Goal: Task Accomplishment & Management: Use online tool/utility

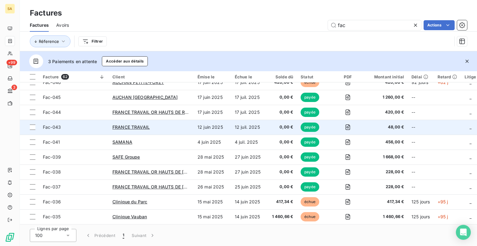
scroll to position [217, 0]
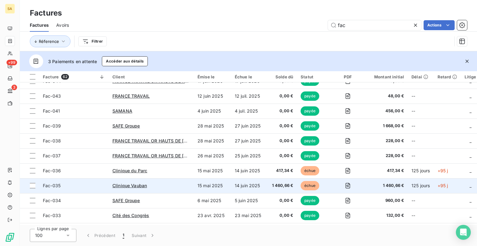
click at [173, 183] on div "Clinique Vauban" at bounding box center [151, 185] width 78 height 6
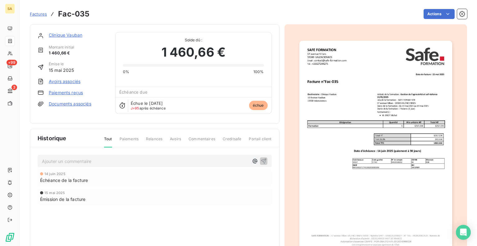
click at [350, 128] on img "button" at bounding box center [375, 149] width 153 height 216
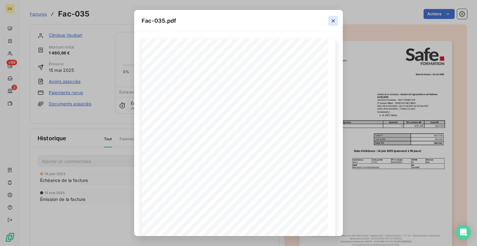
click at [334, 18] on icon "button" at bounding box center [333, 21] width 6 height 6
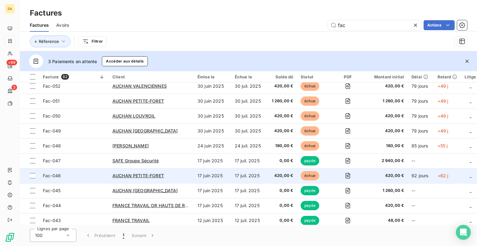
scroll to position [62, 0]
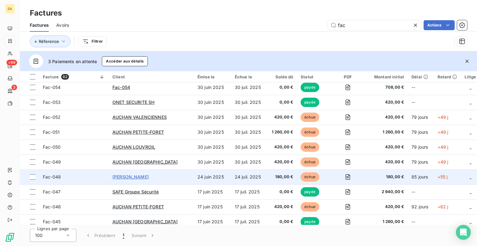
click at [149, 175] on span "[PERSON_NAME]" at bounding box center [130, 176] width 36 height 5
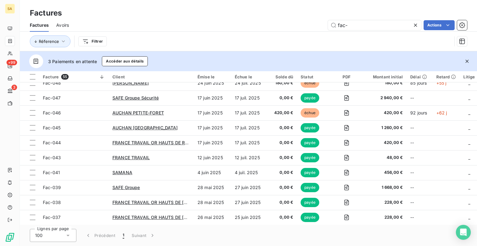
scroll to position [186, 0]
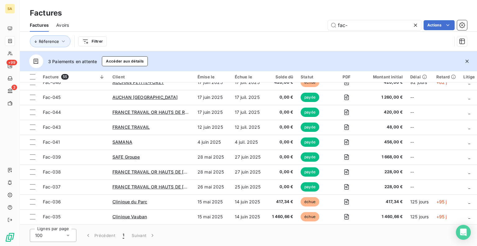
type input "fac-"
click at [70, 25] on div "Factures Avoirs fac- Actions" at bounding box center [248, 25] width 457 height 13
click at [63, 24] on span "Avoirs" at bounding box center [62, 25] width 13 height 6
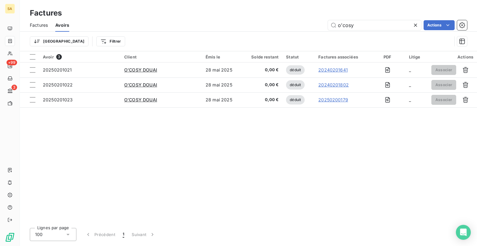
drag, startPoint x: 342, startPoint y: 25, endPoint x: 207, endPoint y: 8, distance: 136.7
click at [207, 8] on div "Factures Factures Avoirs o'cosy Actions Trier Filtrer" at bounding box center [248, 25] width 457 height 51
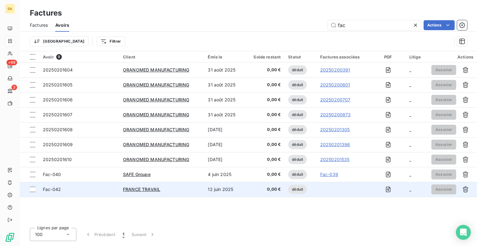
type input "fac"
click at [52, 191] on span "Fac-042" at bounding box center [52, 188] width 18 height 5
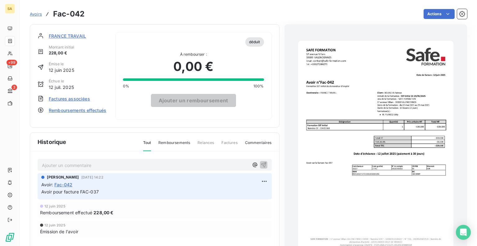
click at [395, 179] on img "button" at bounding box center [375, 150] width 155 height 219
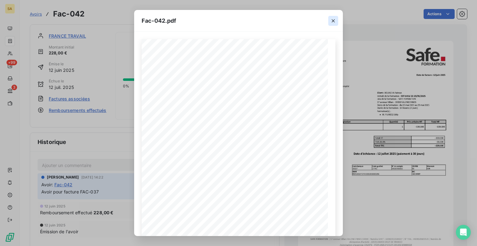
click at [334, 23] on icon "button" at bounding box center [333, 21] width 6 height 6
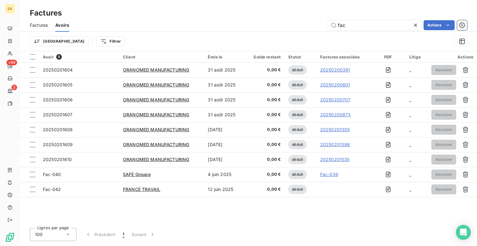
click at [41, 22] on span "Factures" at bounding box center [39, 25] width 18 height 6
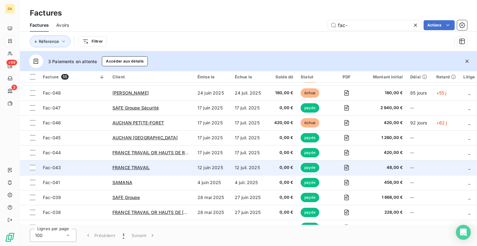
scroll to position [155, 0]
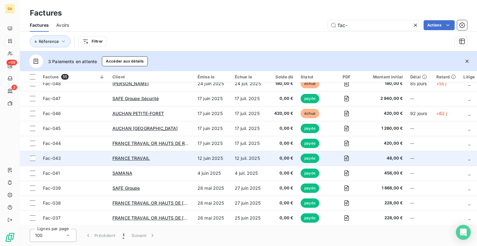
click at [48, 156] on span "Fac-043" at bounding box center [52, 157] width 18 height 5
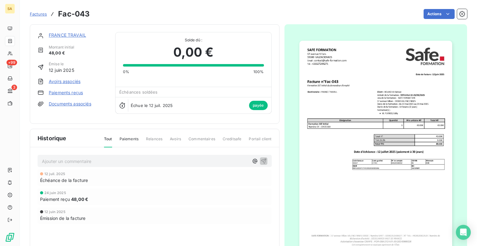
click at [355, 86] on img "button" at bounding box center [375, 149] width 153 height 216
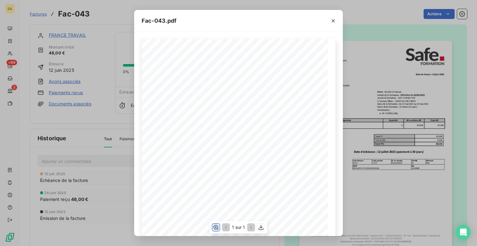
click at [214, 229] on icon "button" at bounding box center [216, 227] width 6 height 6
click at [213, 232] on div "SAFE FORMATION [STREET_ADDRESS] Email : [EMAIL_ADDRESS][DOMAIN_NAME] Tel : [PHO…" at bounding box center [239, 72] width 194 height 439
click at [334, 21] on icon "button" at bounding box center [333, 20] width 3 height 3
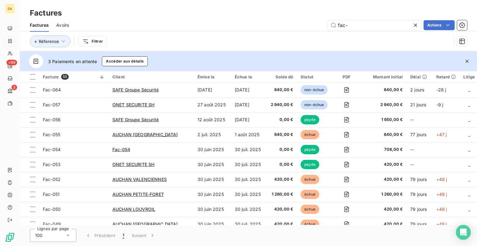
scroll to position [124, 0]
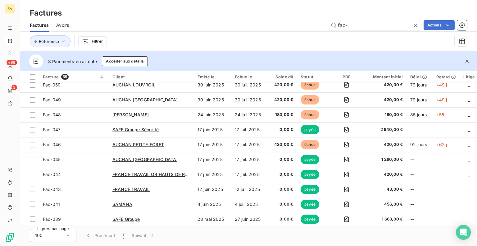
click at [60, 21] on div "Avoirs" at bounding box center [62, 25] width 13 height 13
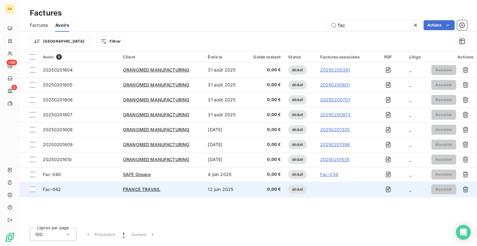
click at [79, 189] on div "Fac-042" at bounding box center [79, 189] width 73 height 6
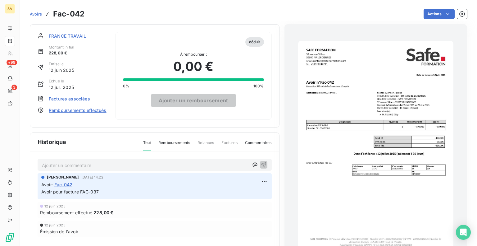
click at [356, 95] on img "button" at bounding box center [375, 150] width 155 height 219
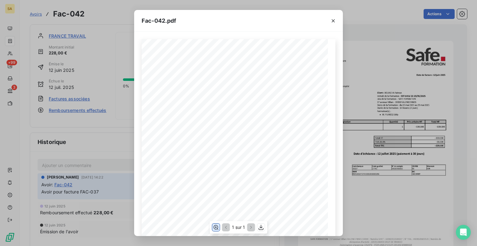
click at [216, 226] on icon "button" at bounding box center [216, 227] width 6 height 6
click at [335, 20] on icon "button" at bounding box center [333, 21] width 6 height 6
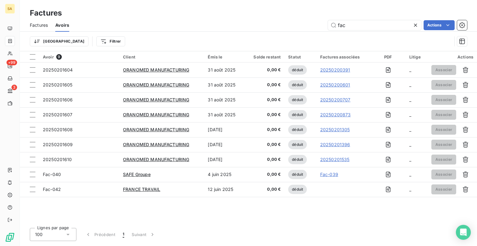
click at [32, 26] on span "Factures" at bounding box center [39, 25] width 18 height 6
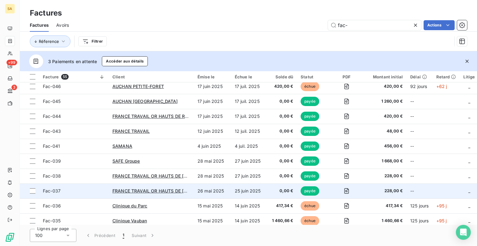
scroll to position [186, 0]
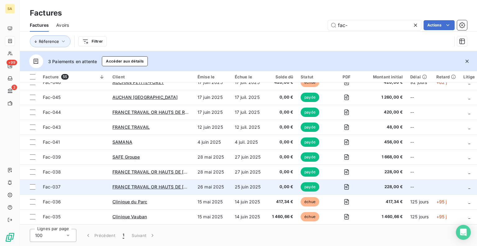
click at [106, 185] on td "Fac-037" at bounding box center [74, 186] width 70 height 15
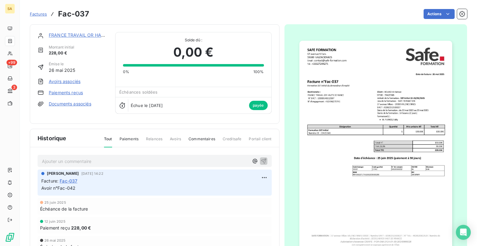
click at [382, 112] on img "button" at bounding box center [375, 149] width 153 height 216
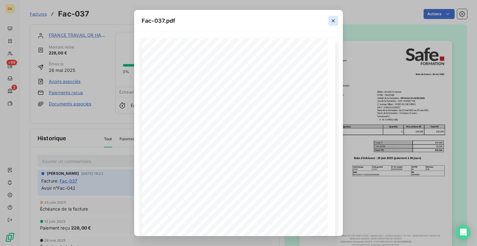
click at [332, 18] on icon "button" at bounding box center [333, 21] width 6 height 6
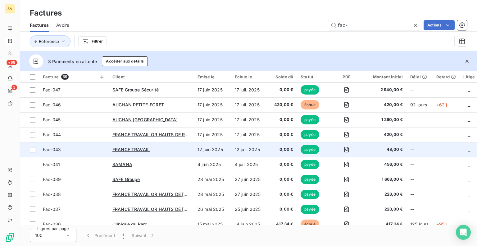
scroll to position [124, 0]
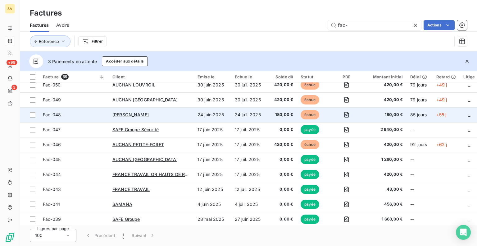
click at [48, 114] on span "Fac-048" at bounding box center [52, 114] width 18 height 5
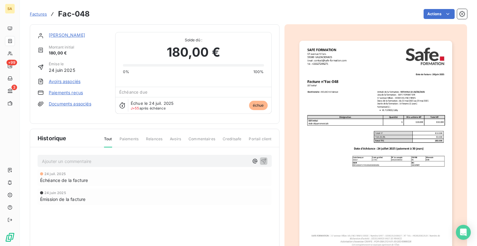
click at [324, 96] on img "button" at bounding box center [375, 149] width 153 height 216
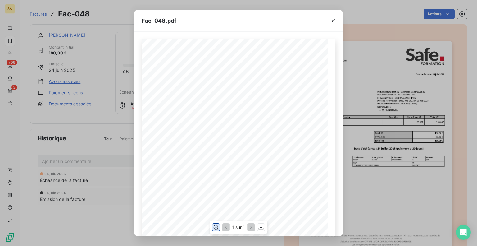
click at [217, 228] on icon "button" at bounding box center [216, 227] width 6 height 6
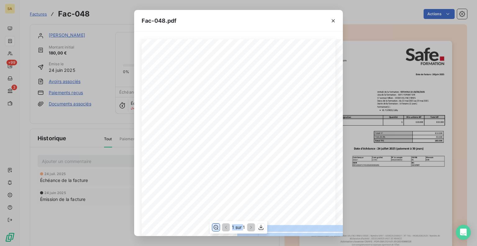
drag, startPoint x: 244, startPoint y: 233, endPoint x: 302, endPoint y: 225, distance: 58.5
drag, startPoint x: 334, startPoint y: 19, endPoint x: 274, endPoint y: 8, distance: 60.9
click at [334, 19] on icon "button" at bounding box center [333, 21] width 6 height 6
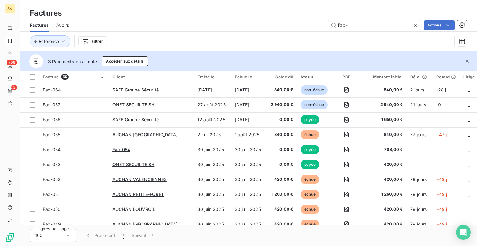
click at [103, 41] on html "SA +99 3 Factures Factures Avoirs fac- Actions Réference Filtrer 3 Paiements en…" at bounding box center [238, 123] width 477 height 246
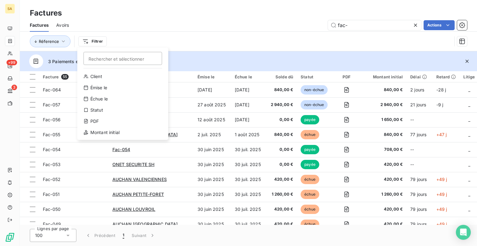
click at [184, 105] on html "SA +99 3 Factures Factures Avoirs fac- Actions Réference Filtrer Rechercher et …" at bounding box center [238, 123] width 477 height 246
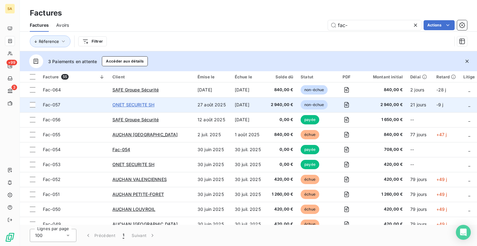
click at [151, 104] on span "ONET SECURITE SH" at bounding box center [133, 104] width 42 height 5
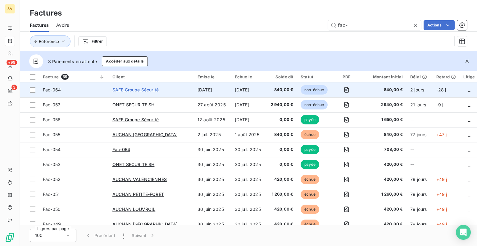
click at [154, 88] on span "SAFE Groupe Sécurité" at bounding box center [135, 89] width 46 height 5
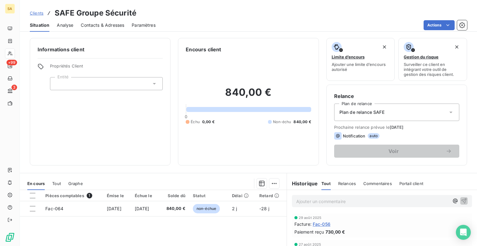
click at [325, 224] on span "Fac-056" at bounding box center [322, 223] width 18 height 7
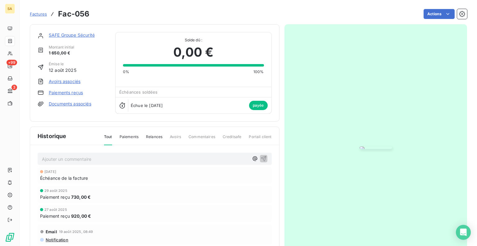
click at [359, 149] on img "button" at bounding box center [375, 147] width 32 height 2
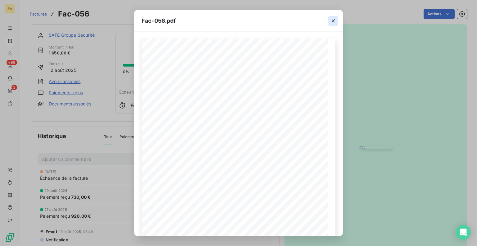
click at [334, 20] on icon "button" at bounding box center [333, 21] width 6 height 6
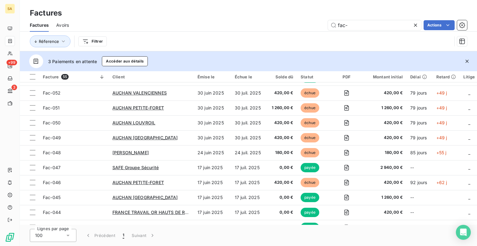
scroll to position [62, 0]
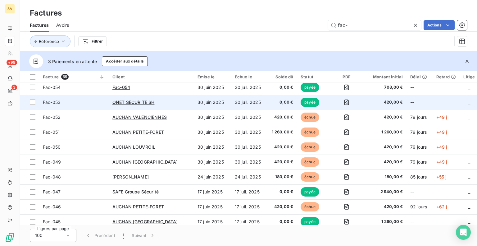
click at [47, 103] on span "Fac-053" at bounding box center [52, 101] width 18 height 5
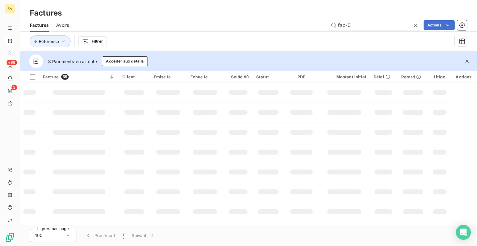
type input "fac-"
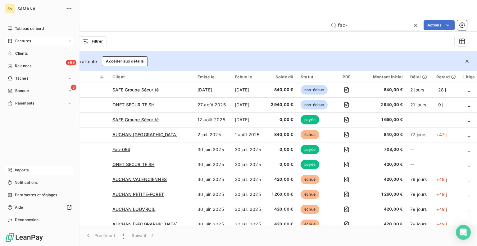
click at [14, 168] on div "Imports" at bounding box center [39, 170] width 69 height 10
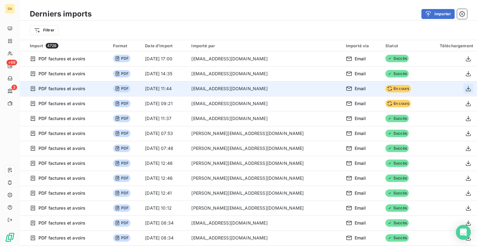
click at [465, 88] on icon "button" at bounding box center [468, 88] width 6 height 6
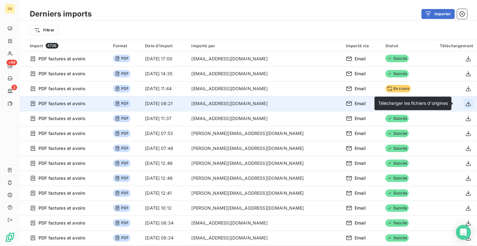
click at [465, 106] on icon "button" at bounding box center [468, 103] width 6 height 6
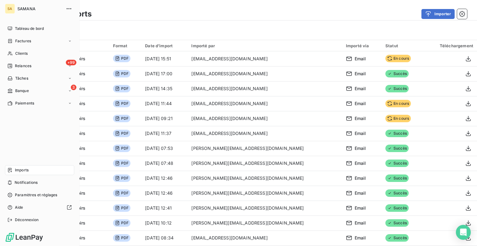
click at [45, 169] on div "Imports" at bounding box center [39, 170] width 69 height 10
click at [16, 40] on span "Factures" at bounding box center [23, 41] width 16 height 6
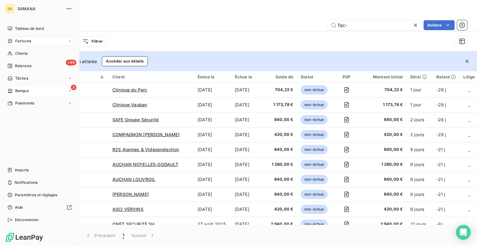
click at [25, 90] on span "Banque" at bounding box center [22, 91] width 14 height 6
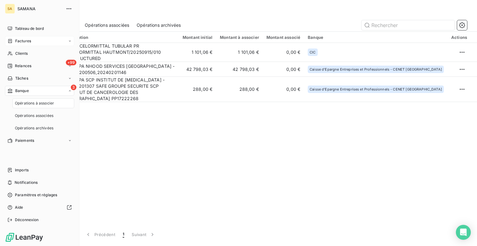
click at [43, 106] on span "Opérations à associer" at bounding box center [34, 103] width 39 height 6
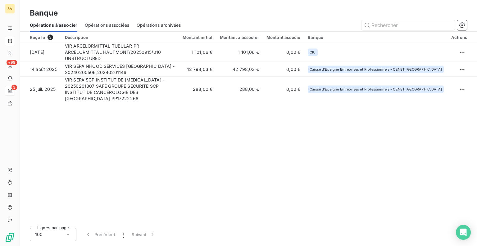
click at [123, 25] on span "Opérations associées" at bounding box center [107, 25] width 44 height 6
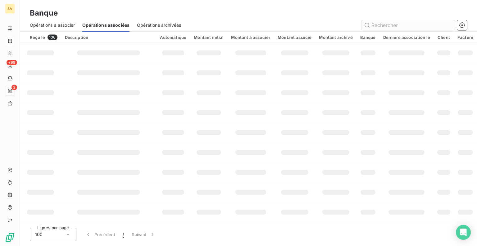
click at [412, 23] on input "text" at bounding box center [407, 25] width 93 height 10
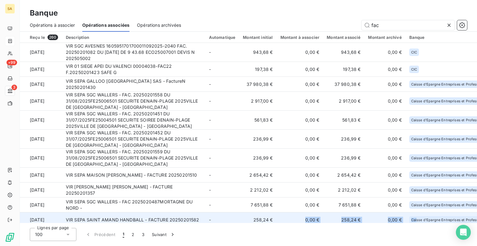
drag, startPoint x: 288, startPoint y: 224, endPoint x: 413, endPoint y: 218, distance: 125.5
click at [413, 218] on div "Reçu le 260 Description Automatique Montant initial Montant à associer Montant …" at bounding box center [248, 139] width 457 height 214
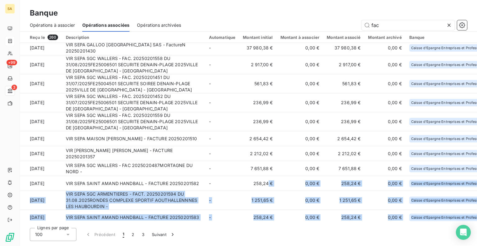
scroll to position [77, 0]
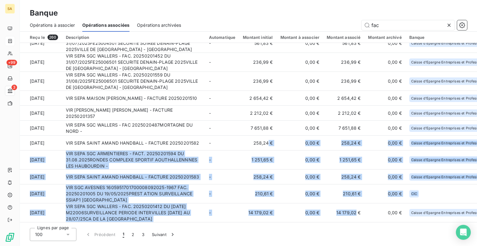
drag, startPoint x: 267, startPoint y: 219, endPoint x: 315, endPoint y: 229, distance: 49.3
click at [350, 223] on div "Reçu le 260 Description Automatique Montant initial Montant à associer Montant …" at bounding box center [248, 139] width 457 height 214
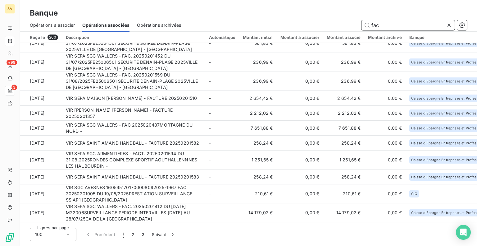
drag, startPoint x: 390, startPoint y: 25, endPoint x: 300, endPoint y: 23, distance: 89.7
click at [300, 23] on div "fac" at bounding box center [327, 25] width 278 height 10
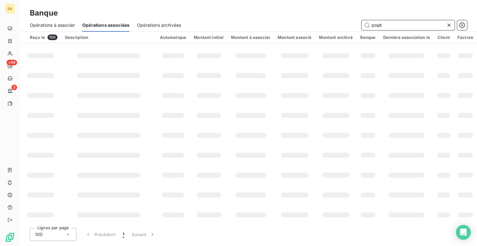
scroll to position [0, 0]
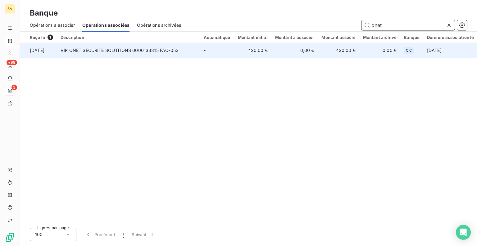
type input "onet"
click at [145, 53] on td "VIR ONET SECURITE SOLUTIONS 0000133315 FAC-053" at bounding box center [128, 50] width 143 height 15
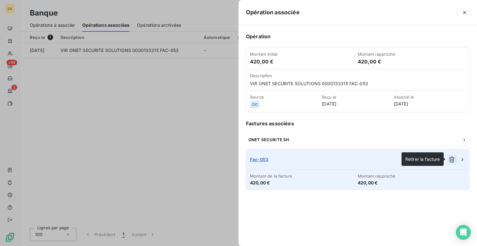
click at [456, 159] on button "button" at bounding box center [452, 159] width 10 height 10
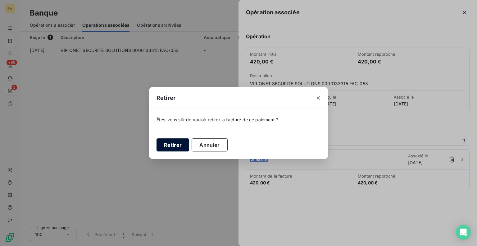
click at [169, 142] on button "Retirer" at bounding box center [172, 144] width 33 height 13
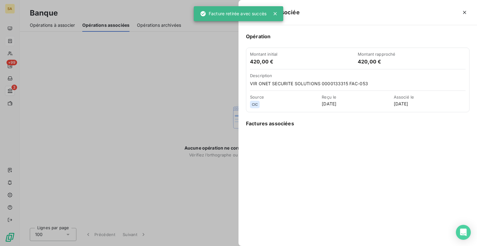
click at [11, 90] on div at bounding box center [238, 123] width 477 height 246
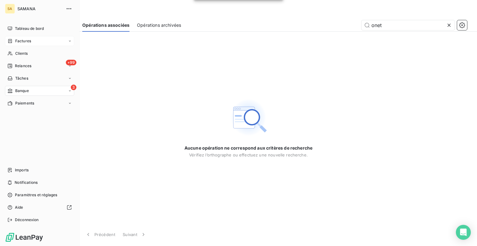
click at [24, 90] on span "Banque" at bounding box center [22, 91] width 14 height 6
click at [42, 102] on span "Opérations à associer" at bounding box center [34, 103] width 39 height 6
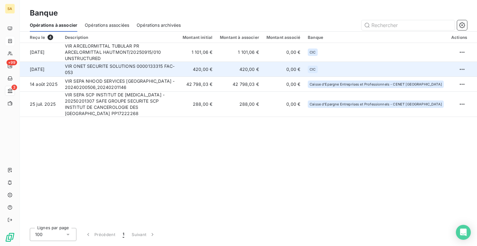
click at [93, 66] on td "VIR ONET SECURITE SOLUTIONS 0000133315 FAC-053" at bounding box center [120, 69] width 118 height 15
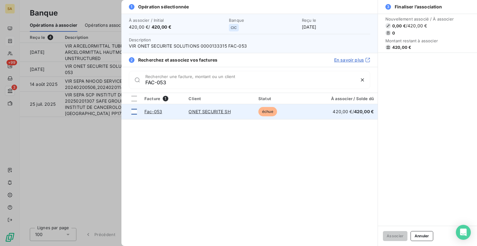
type input "FAC-053"
click at [135, 112] on div at bounding box center [134, 112] width 6 height 6
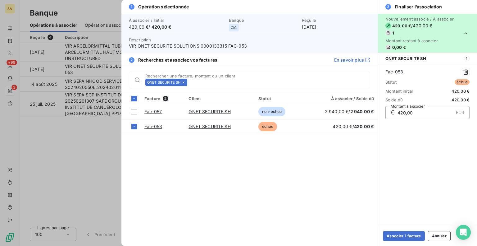
click at [397, 229] on div "Associer 1 facture Annuler" at bounding box center [427, 235] width 99 height 20
click at [402, 236] on button "Associer 1 facture" at bounding box center [404, 236] width 42 height 10
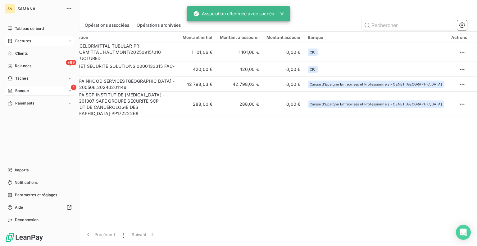
click at [22, 41] on span "Factures" at bounding box center [23, 41] width 16 height 6
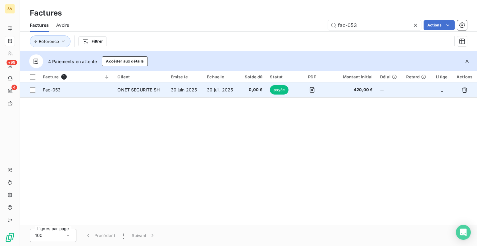
type input "fac-053"
click at [48, 90] on span "Fac-053" at bounding box center [52, 89] width 18 height 5
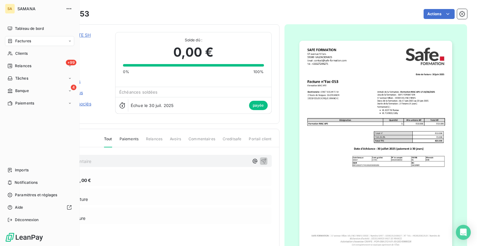
drag, startPoint x: 12, startPoint y: 27, endPoint x: 14, endPoint y: 23, distance: 4.0
click at [13, 25] on div "Tableau de bord" at bounding box center [39, 29] width 69 height 10
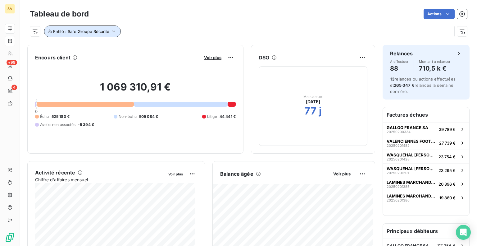
drag, startPoint x: 110, startPoint y: 31, endPoint x: 114, endPoint y: 32, distance: 3.8
click at [111, 31] on icon "button" at bounding box center [114, 31] width 6 height 6
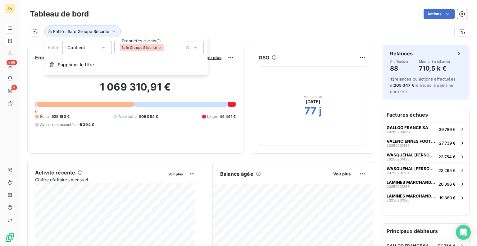
click at [160, 47] on icon at bounding box center [160, 48] width 2 height 2
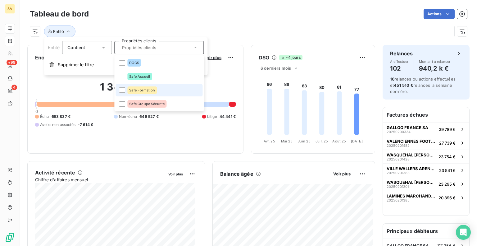
click at [138, 89] on span "Safe Formation" at bounding box center [142, 90] width 26 height 4
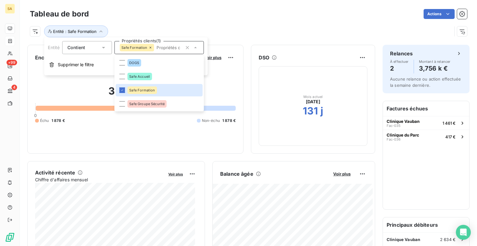
click at [256, 30] on div "Entité : Safe Formation" at bounding box center [241, 31] width 422 height 12
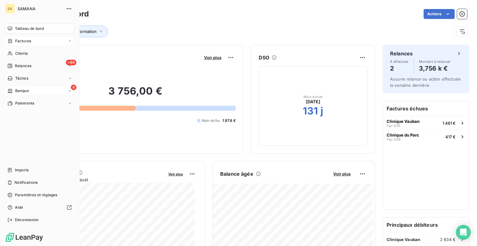
click at [16, 91] on span "Banque" at bounding box center [22, 91] width 14 height 6
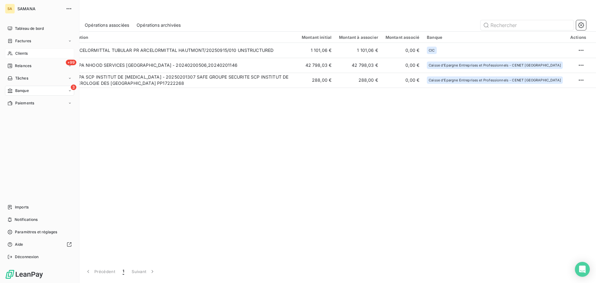
click at [26, 53] on span "Clients" at bounding box center [21, 54] width 12 height 6
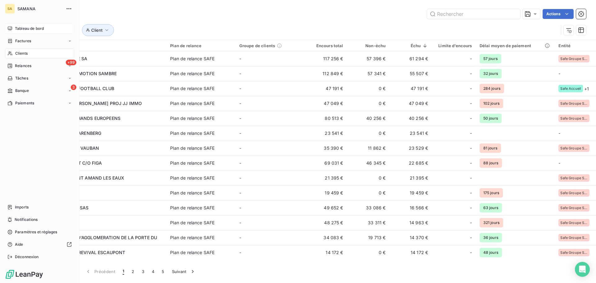
click at [34, 32] on div "Tableau de bord" at bounding box center [39, 29] width 69 height 10
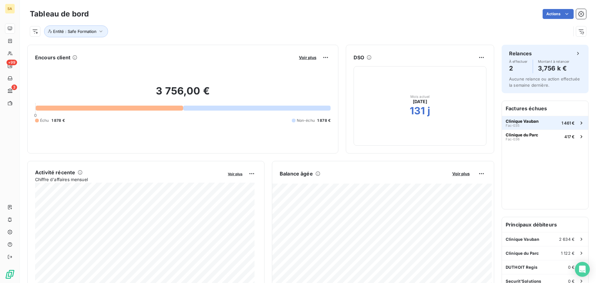
click at [477, 122] on button "Clinique Vauban Fac-035 1 461 €" at bounding box center [545, 123] width 86 height 14
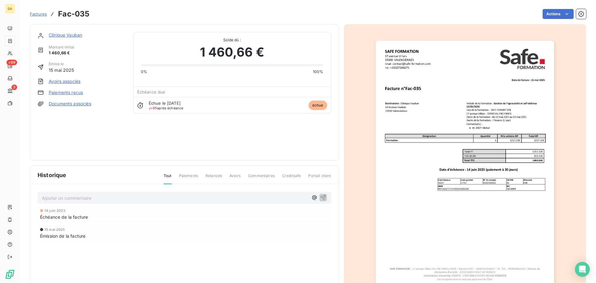
click at [62, 36] on link "Clinique Vauban" at bounding box center [66, 34] width 34 height 5
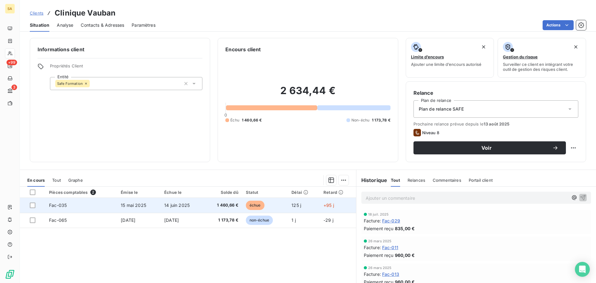
click at [61, 206] on span "Fac-035" at bounding box center [58, 204] width 18 height 5
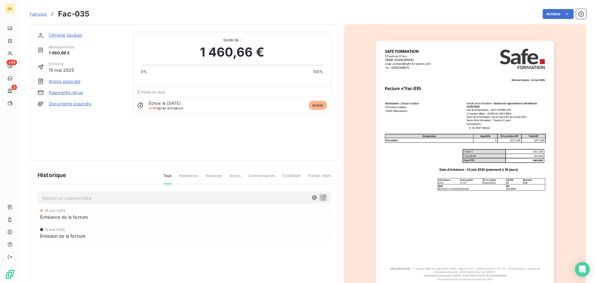
click at [469, 195] on img "button" at bounding box center [465, 167] width 178 height 253
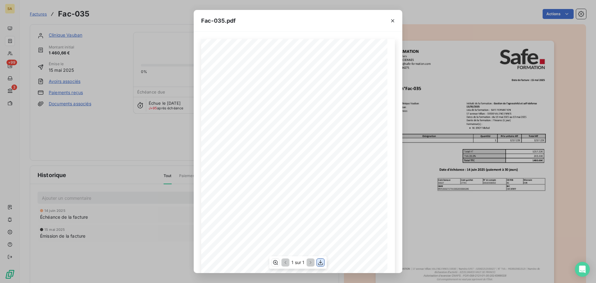
click at [322, 245] on icon "button" at bounding box center [321, 262] width 6 height 6
click at [394, 22] on icon "button" at bounding box center [393, 21] width 6 height 6
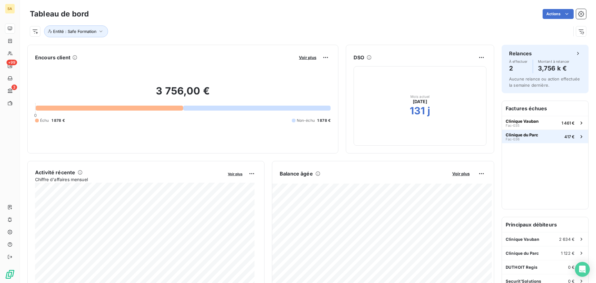
click at [477, 138] on div "Clinique du Parc Fac-036" at bounding box center [522, 136] width 33 height 9
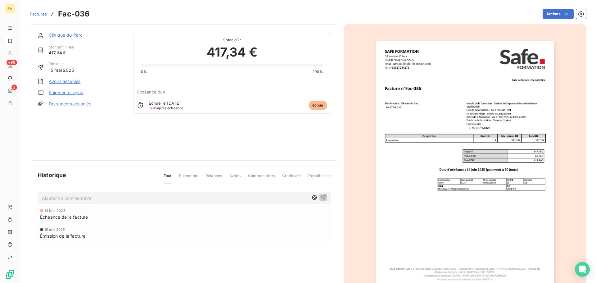
click at [477, 217] on img "button" at bounding box center [465, 167] width 178 height 253
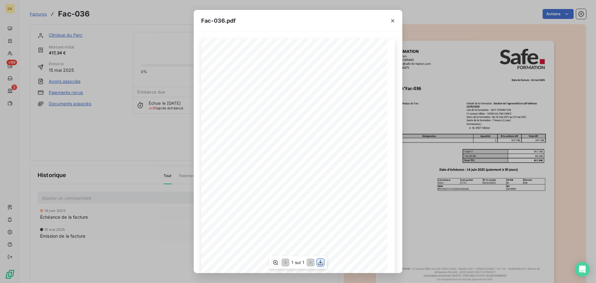
click at [319, 245] on icon "button" at bounding box center [320, 262] width 5 height 5
